Goal: Navigation & Orientation: Find specific page/section

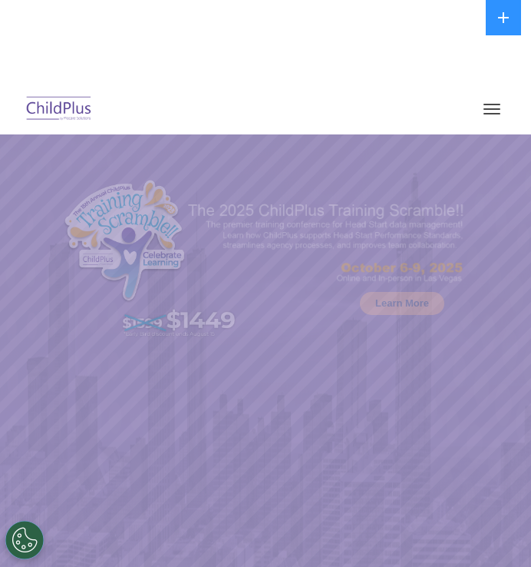
select select "MEDIUM"
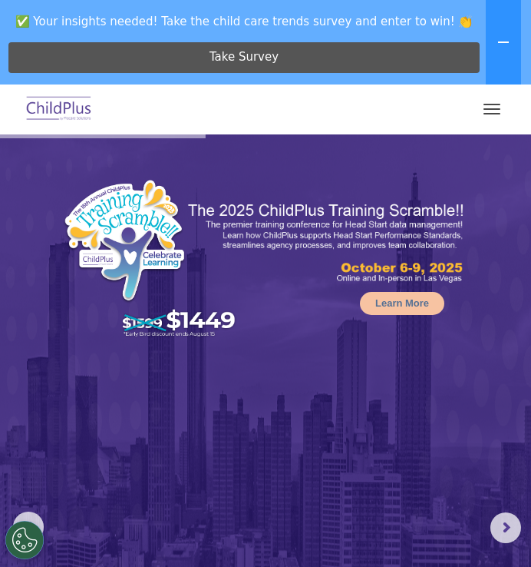
click at [498, 105] on button "button" at bounding box center [492, 109] width 32 height 25
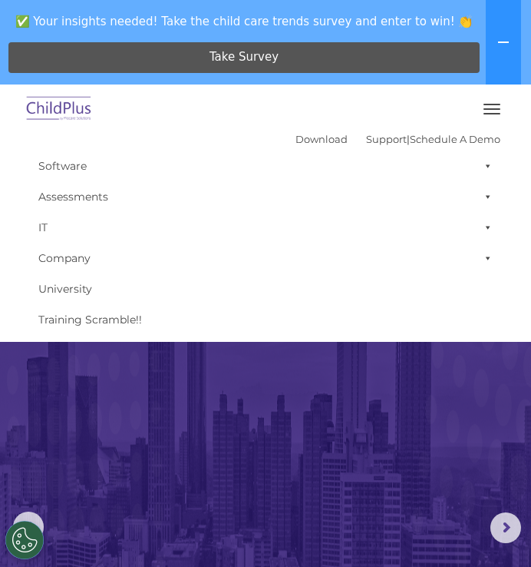
click at [58, 109] on img at bounding box center [59, 109] width 72 height 36
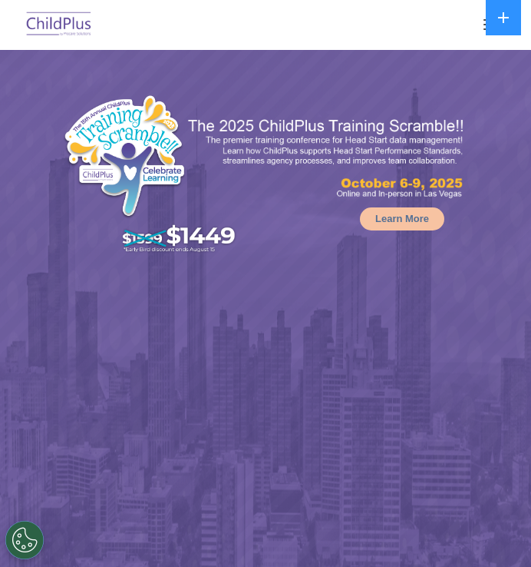
select select "MEDIUM"
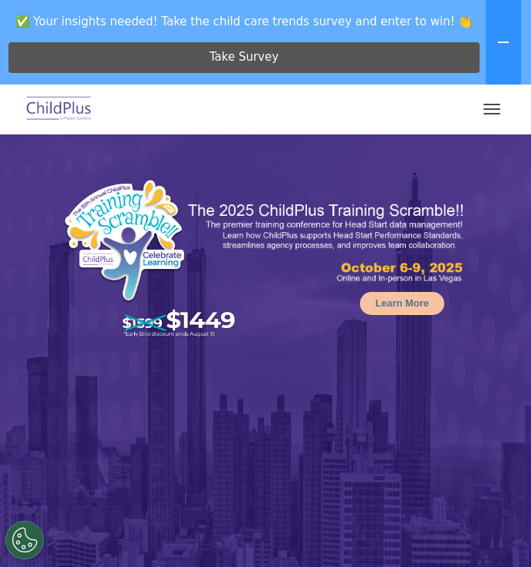
select select "MEDIUM"
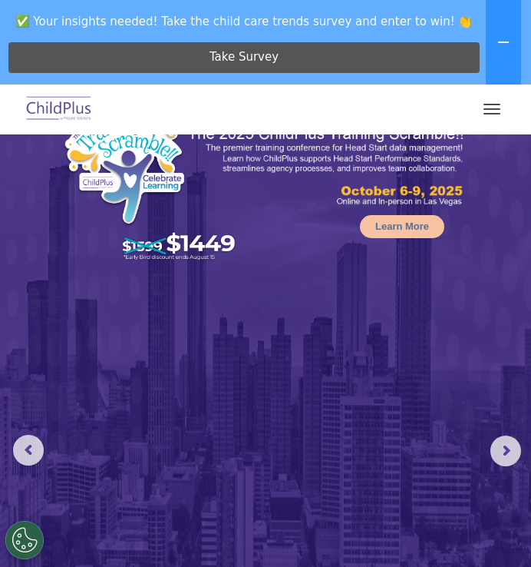
click at [500, 111] on button "button" at bounding box center [492, 109] width 32 height 25
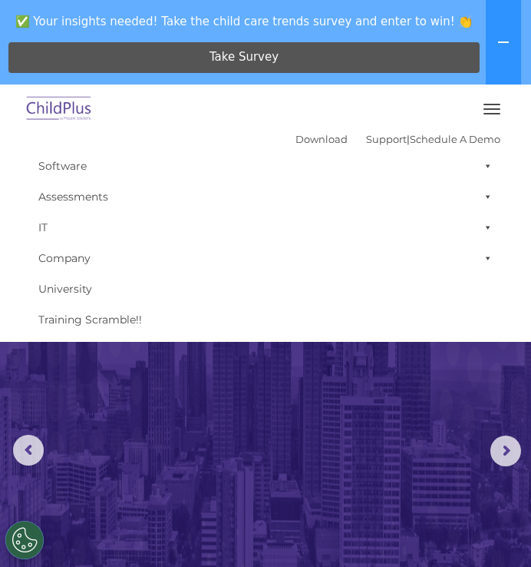
click at [499, 107] on button "button" at bounding box center [492, 109] width 32 height 25
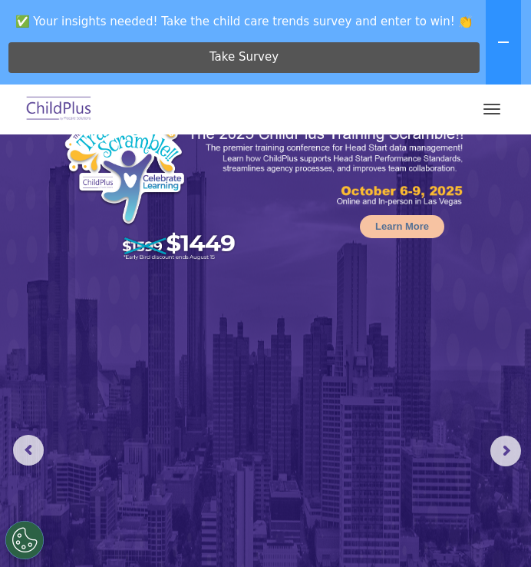
click at [499, 107] on button "button" at bounding box center [492, 109] width 32 height 25
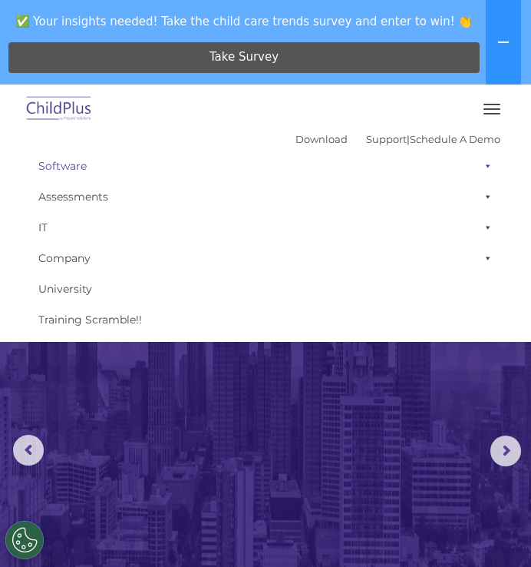
click at [67, 167] on link "Software" at bounding box center [266, 165] width 470 height 31
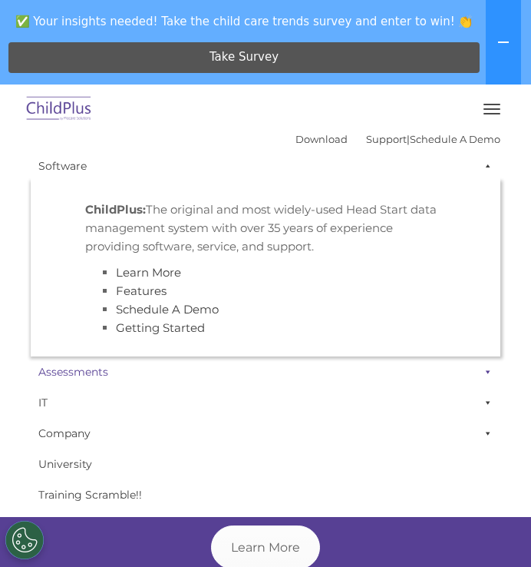
scroll to position [564, 0]
